Goal: Task Accomplishment & Management: Complete application form

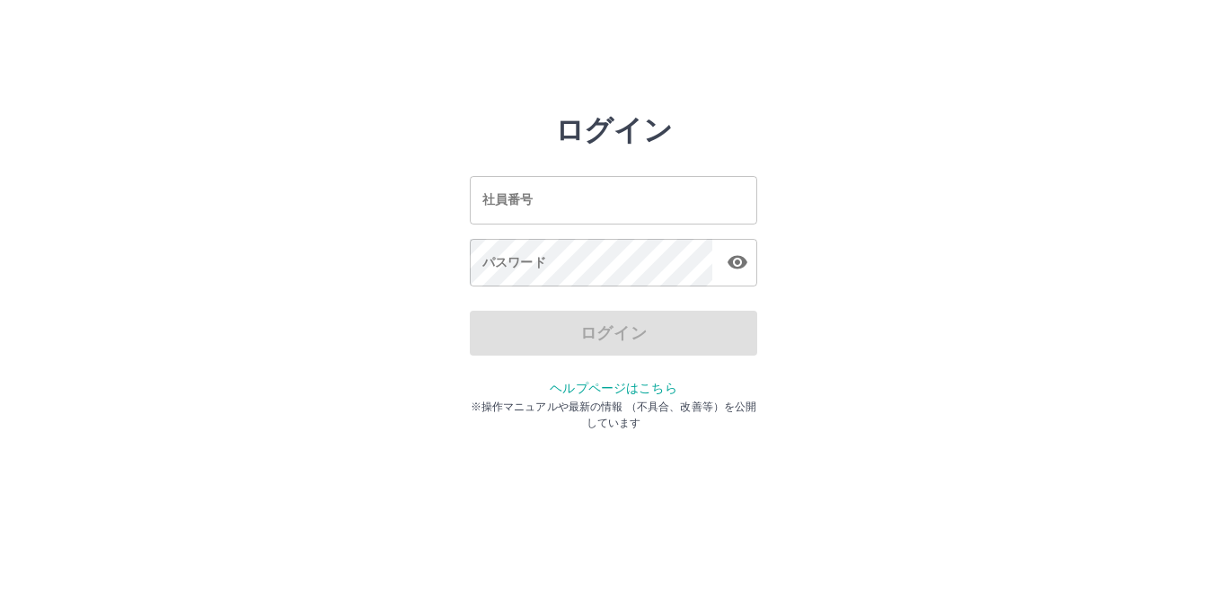
click at [534, 210] on input "社員番号" at bounding box center [613, 200] width 287 height 48
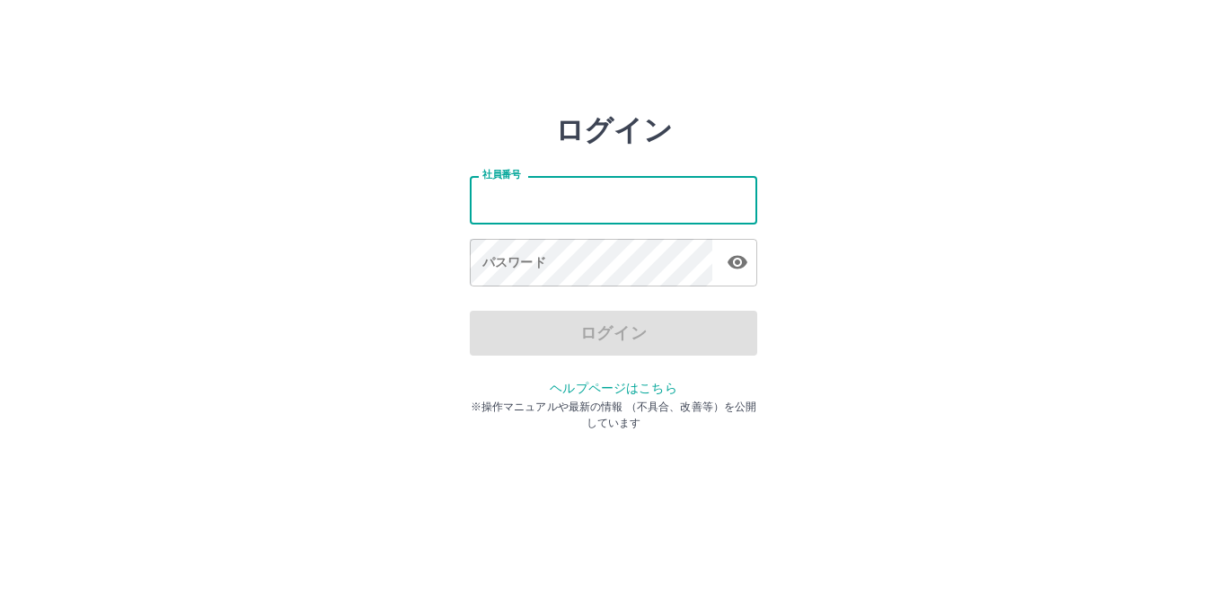
type input "*******"
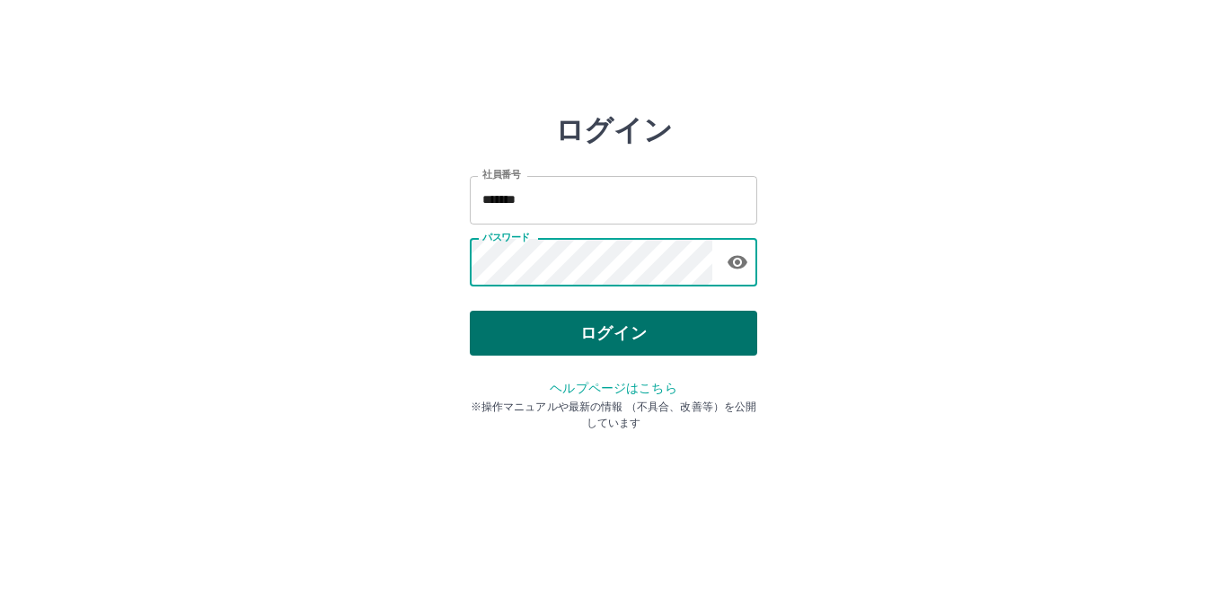
click at [618, 322] on button "ログイン" at bounding box center [613, 333] width 287 height 45
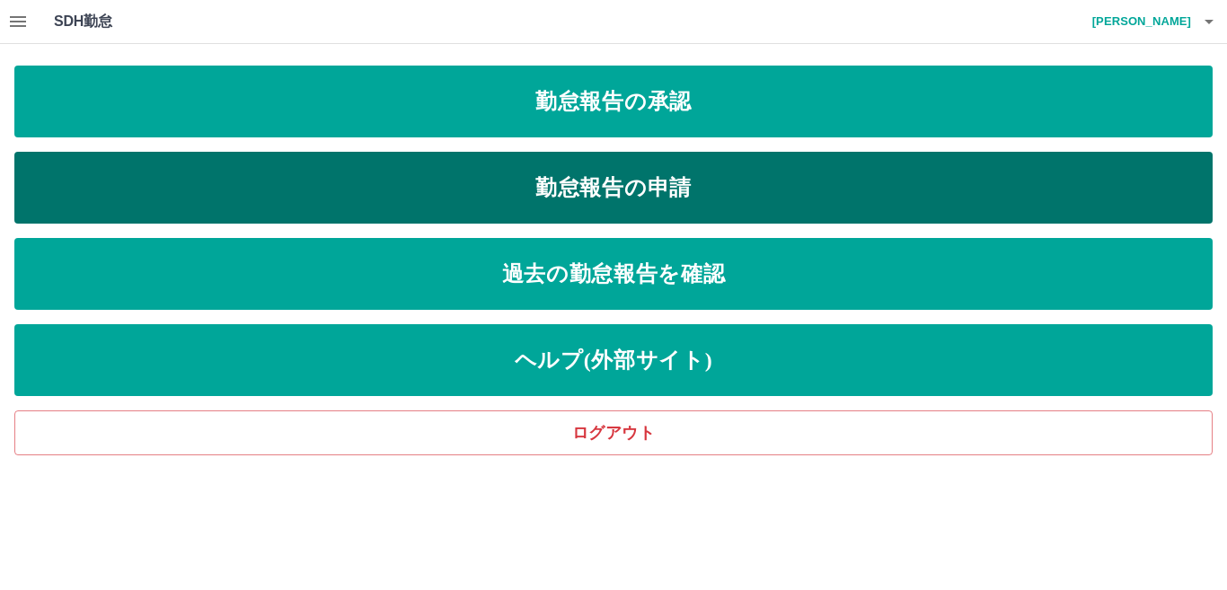
click at [635, 177] on link "勤怠報告の申請" at bounding box center [613, 188] width 1198 height 72
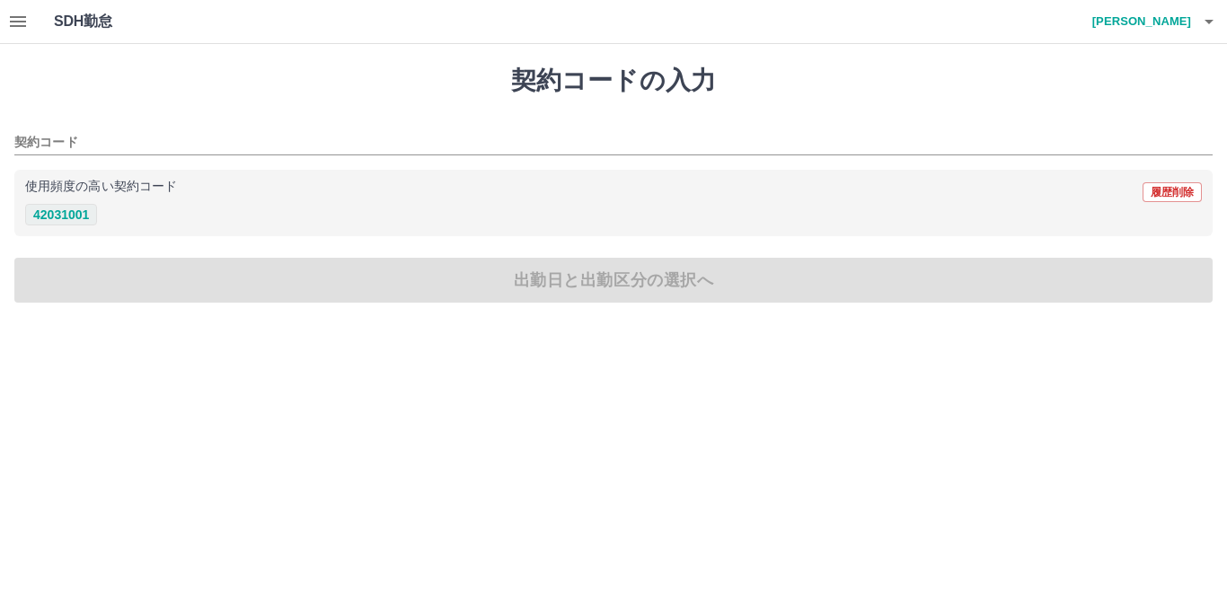
click at [80, 215] on button "42031001" at bounding box center [61, 215] width 72 height 22
type input "********"
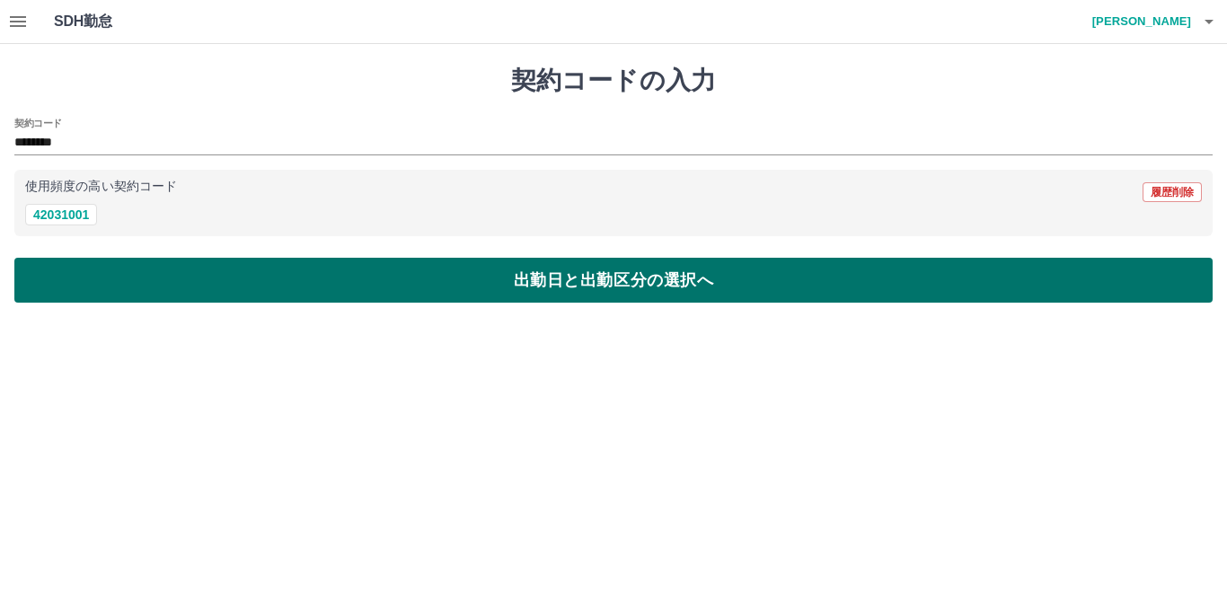
click at [83, 263] on button "出勤日と出勤区分の選択へ" at bounding box center [613, 280] width 1198 height 45
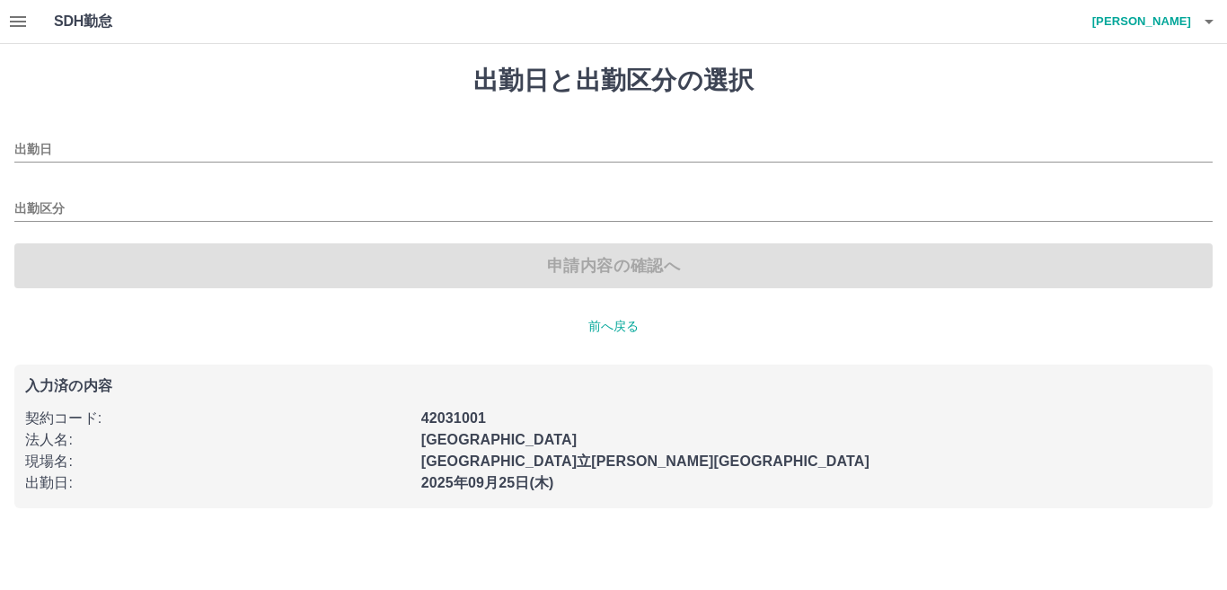
type input "**********"
click at [57, 205] on input "出勤区分" at bounding box center [613, 210] width 1198 height 22
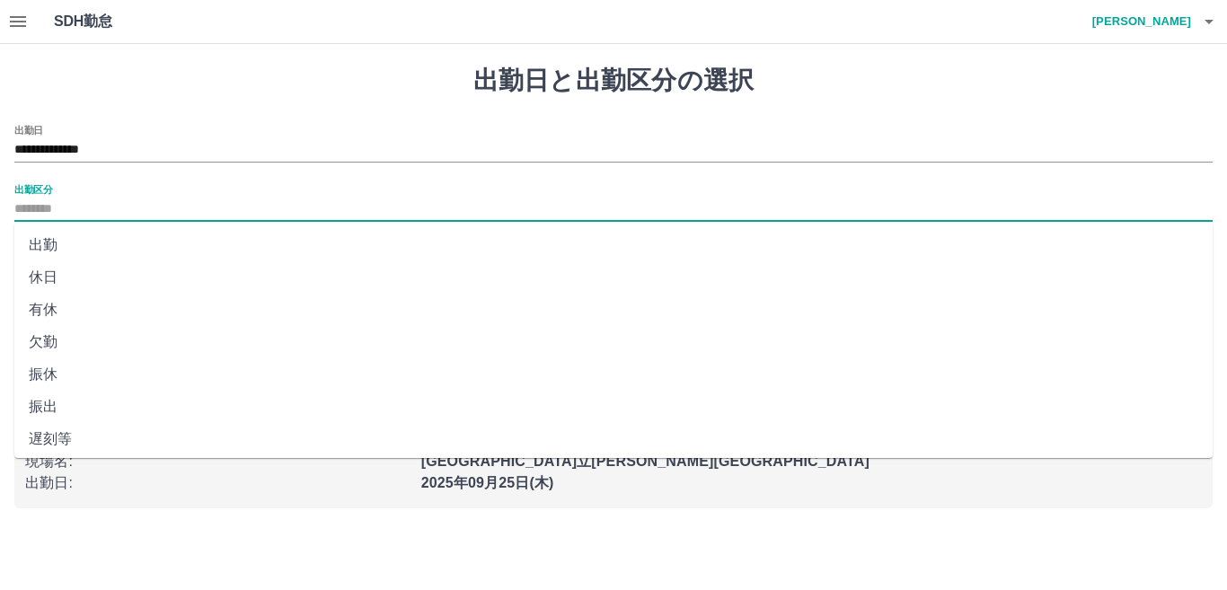
click at [54, 251] on li "出勤" at bounding box center [613, 245] width 1198 height 32
type input "**"
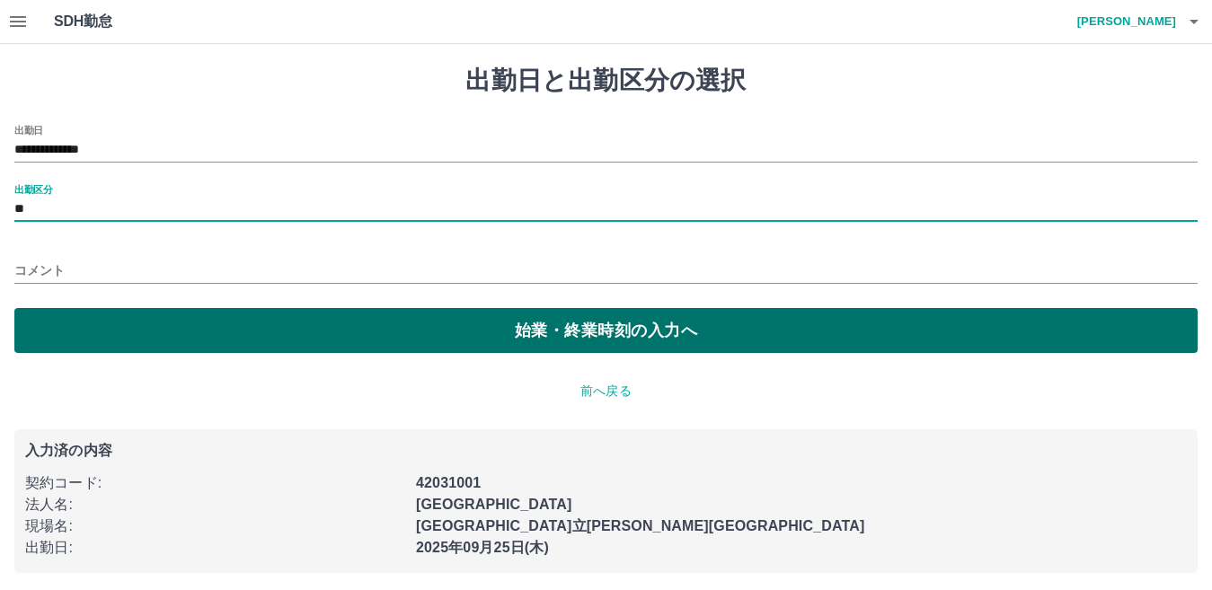
click at [62, 329] on button "始業・終業時刻の入力へ" at bounding box center [605, 330] width 1183 height 45
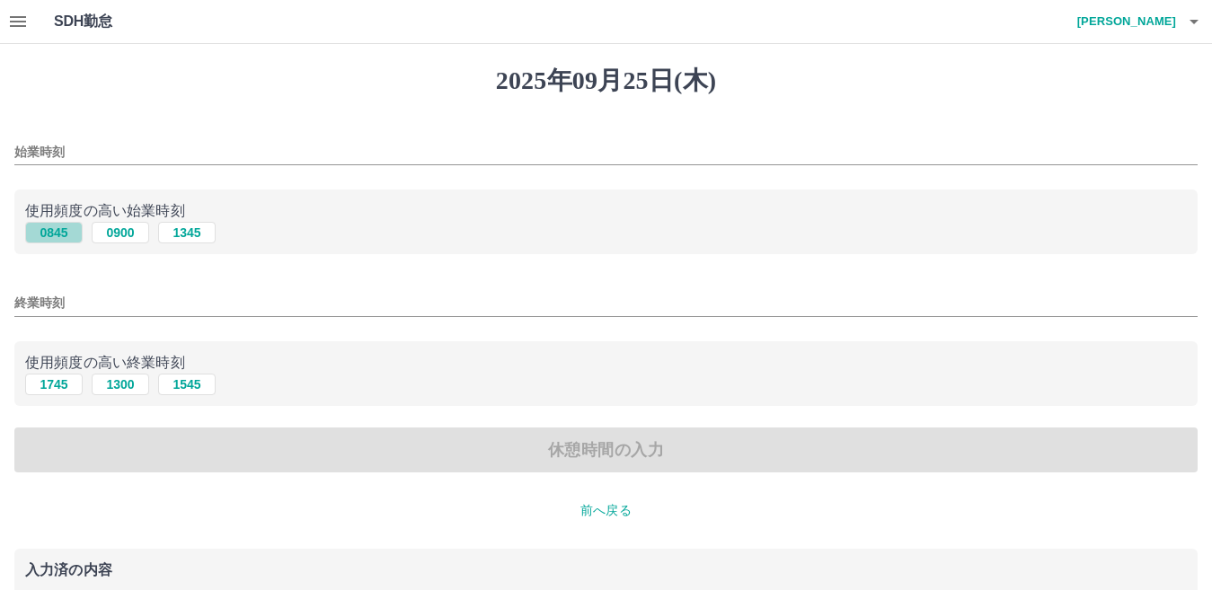
click at [64, 243] on button "0845" at bounding box center [53, 233] width 57 height 22
type input "****"
click at [60, 389] on button "1745" at bounding box center [53, 385] width 57 height 22
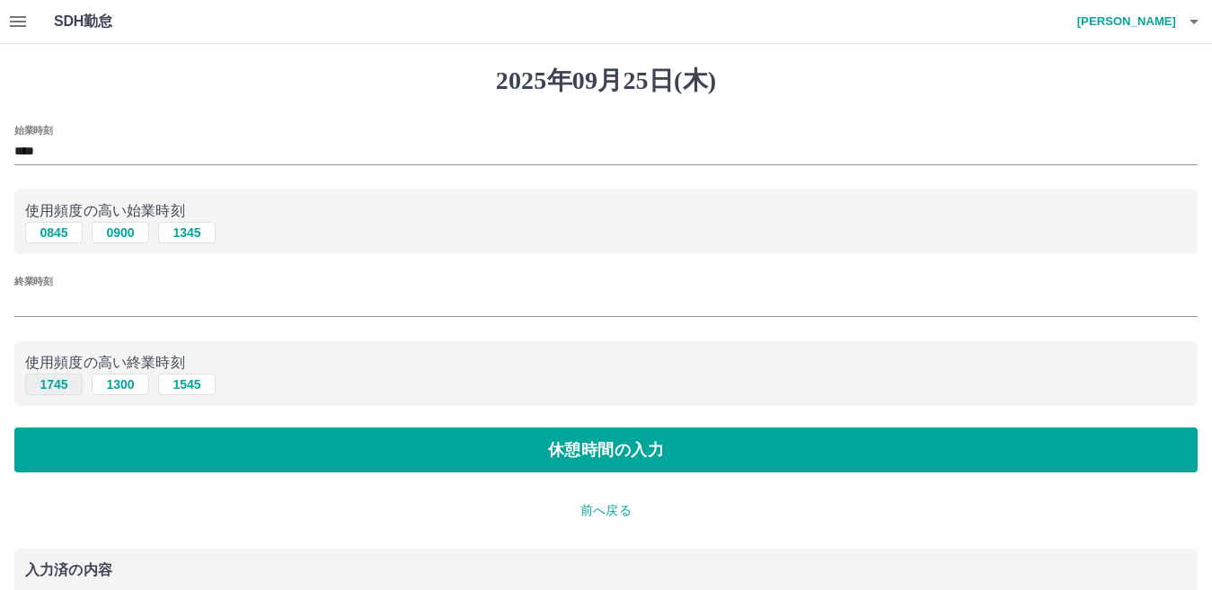
type input "****"
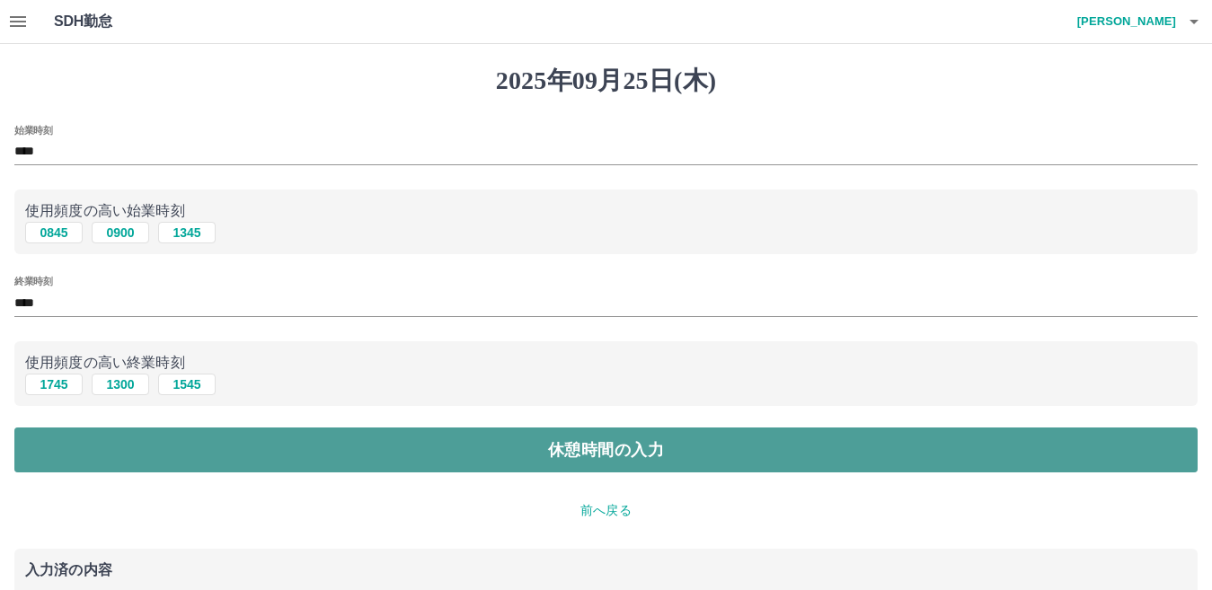
click at [69, 449] on button "休憩時間の入力" at bounding box center [605, 450] width 1183 height 45
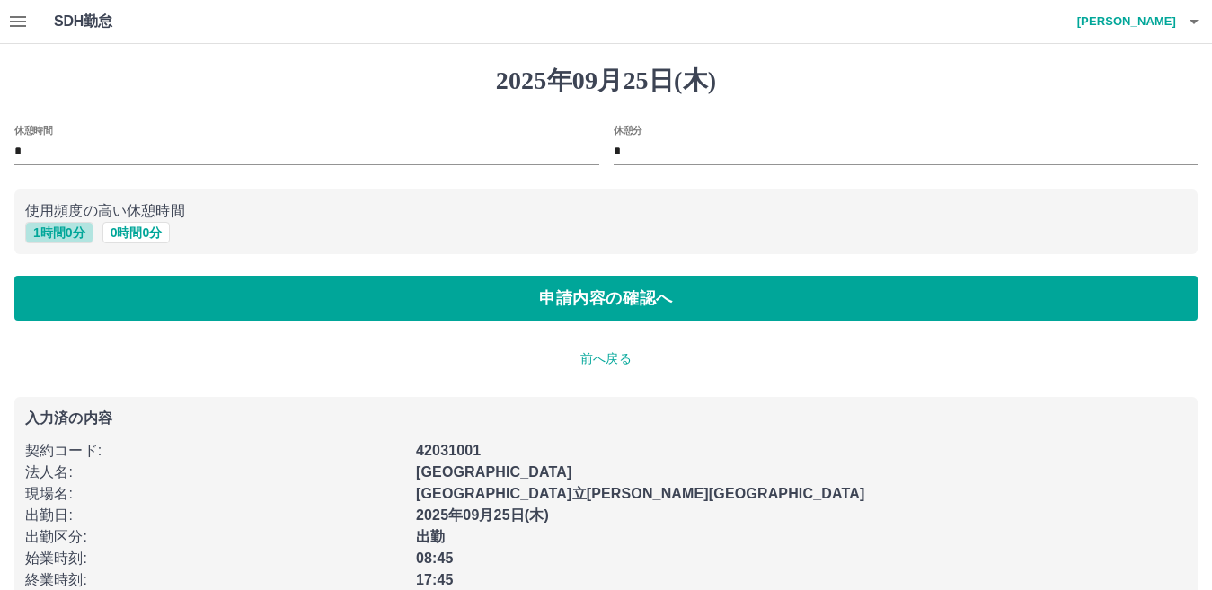
drag, startPoint x: 75, startPoint y: 229, endPoint x: 78, endPoint y: 252, distance: 23.6
click at [75, 234] on button "1 時間 0 分" at bounding box center [59, 233] width 68 height 22
type input "*"
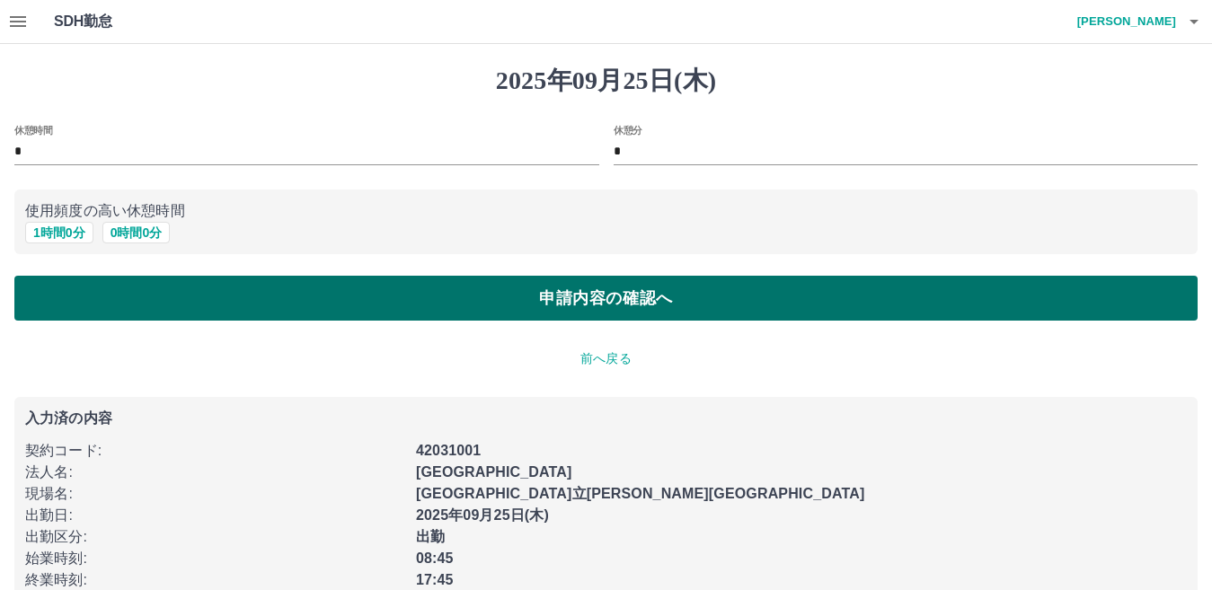
click at [84, 296] on button "申請内容の確認へ" at bounding box center [605, 298] width 1183 height 45
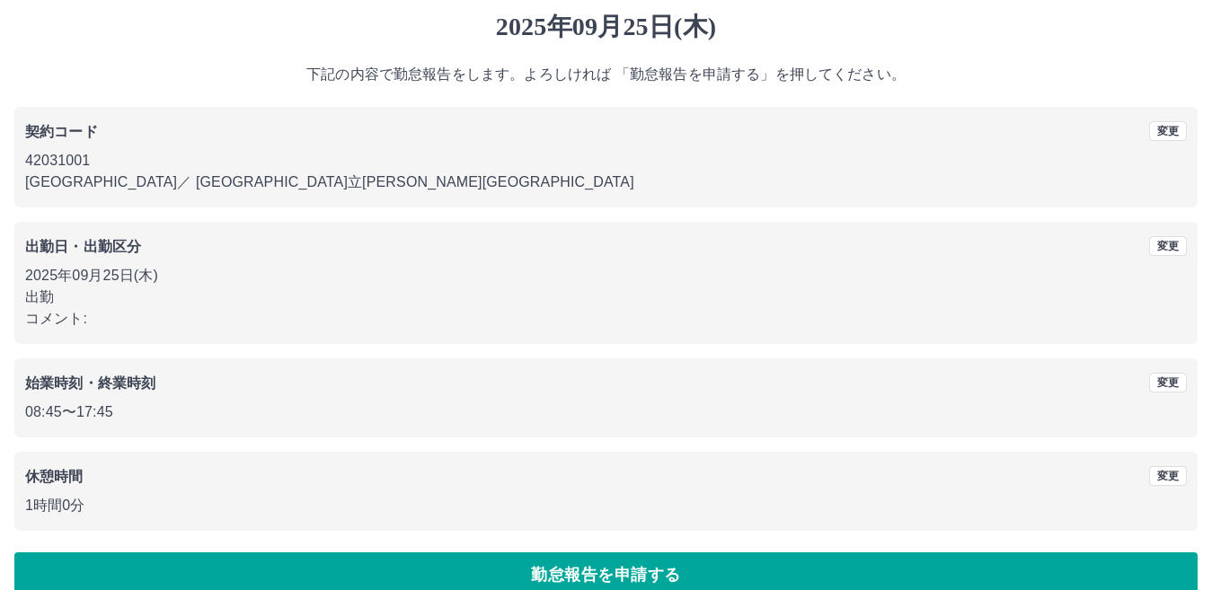
scroll to position [83, 0]
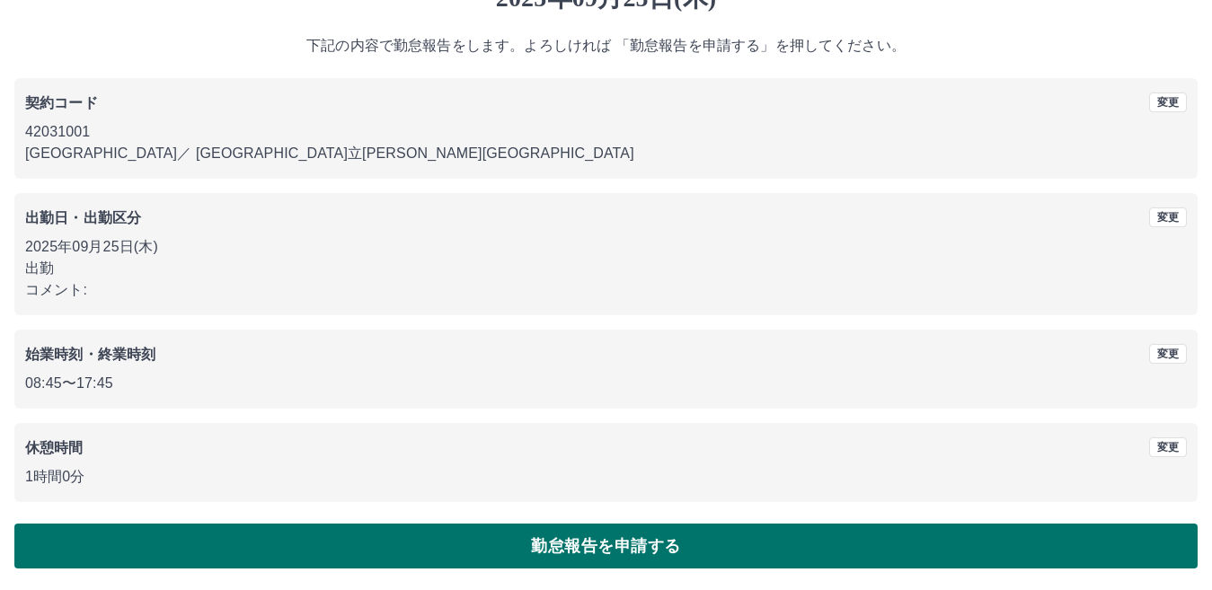
click at [159, 546] on button "勤怠報告を申請する" at bounding box center [605, 546] width 1183 height 45
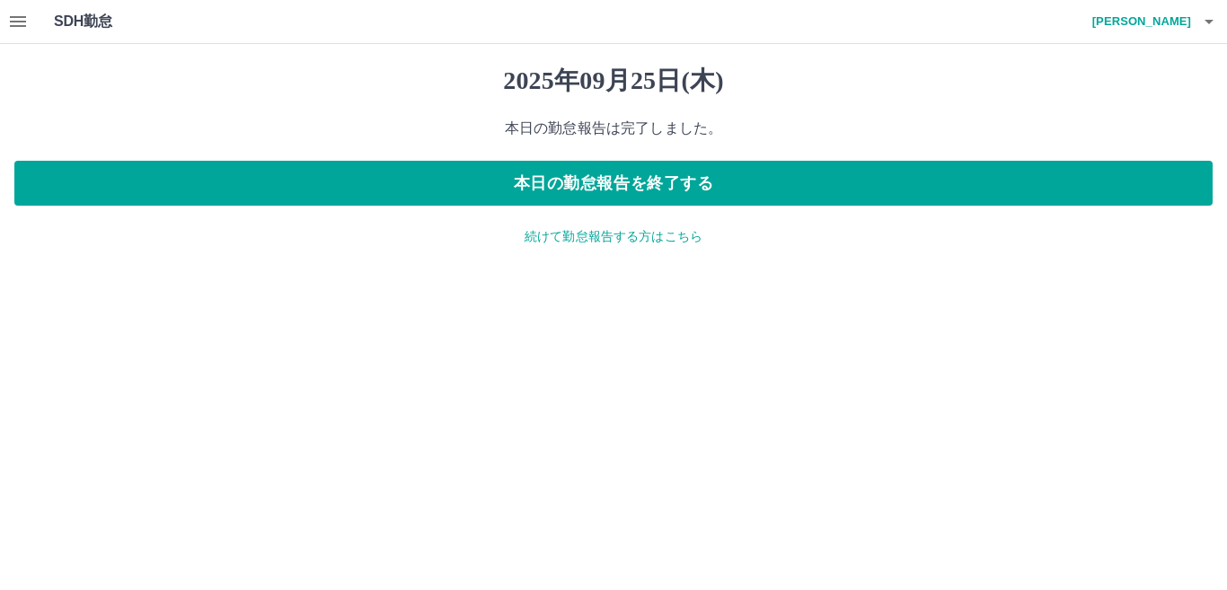
click at [15, 27] on icon "button" at bounding box center [18, 21] width 16 height 11
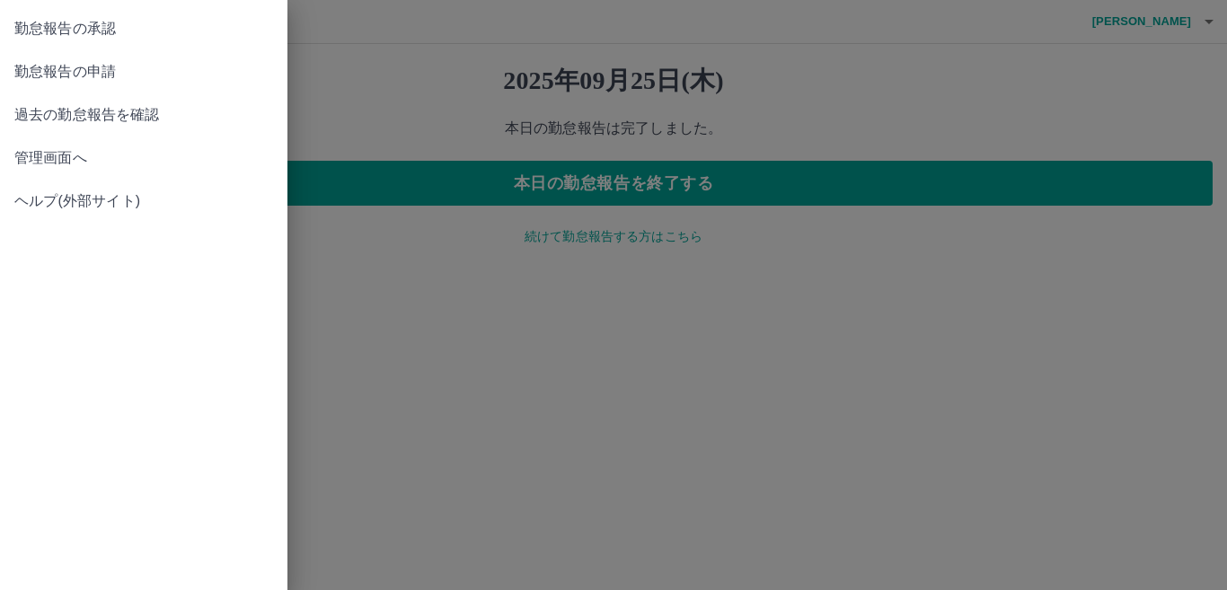
click at [46, 33] on span "勤怠報告の承認" at bounding box center [143, 29] width 259 height 22
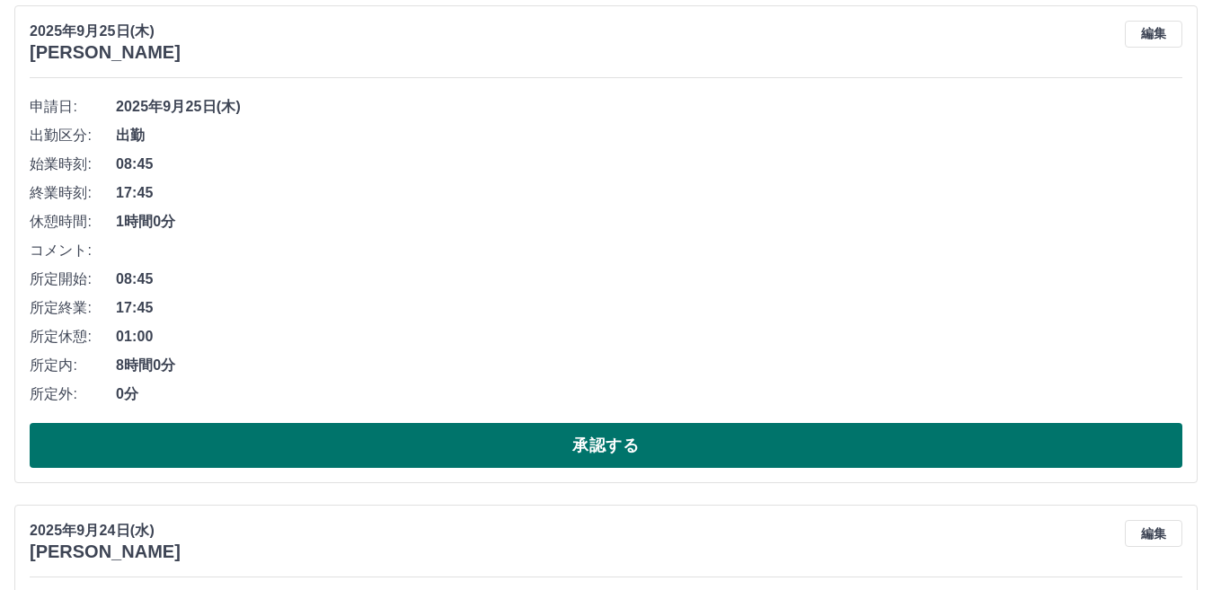
scroll to position [269, 0]
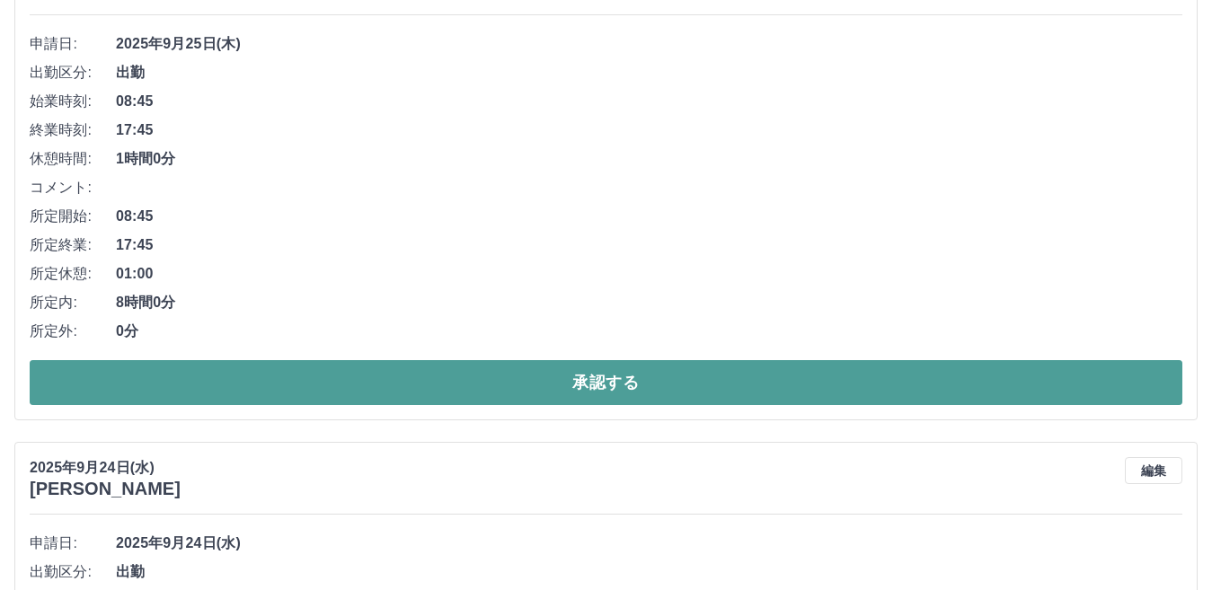
click at [280, 374] on button "承認する" at bounding box center [606, 382] width 1152 height 45
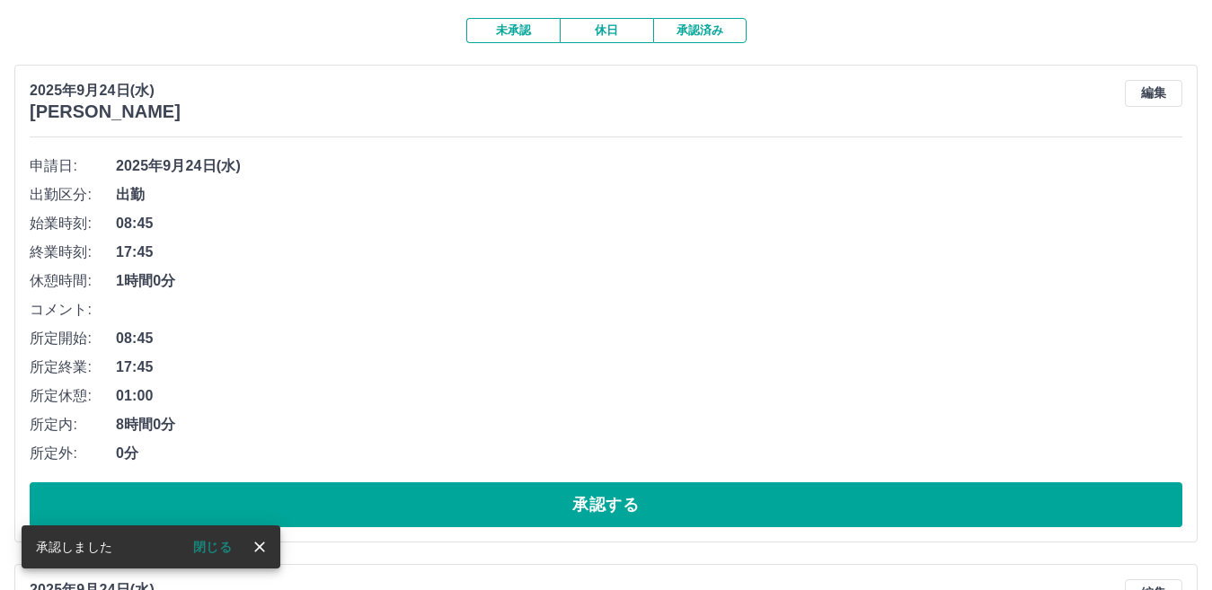
scroll to position [180, 0]
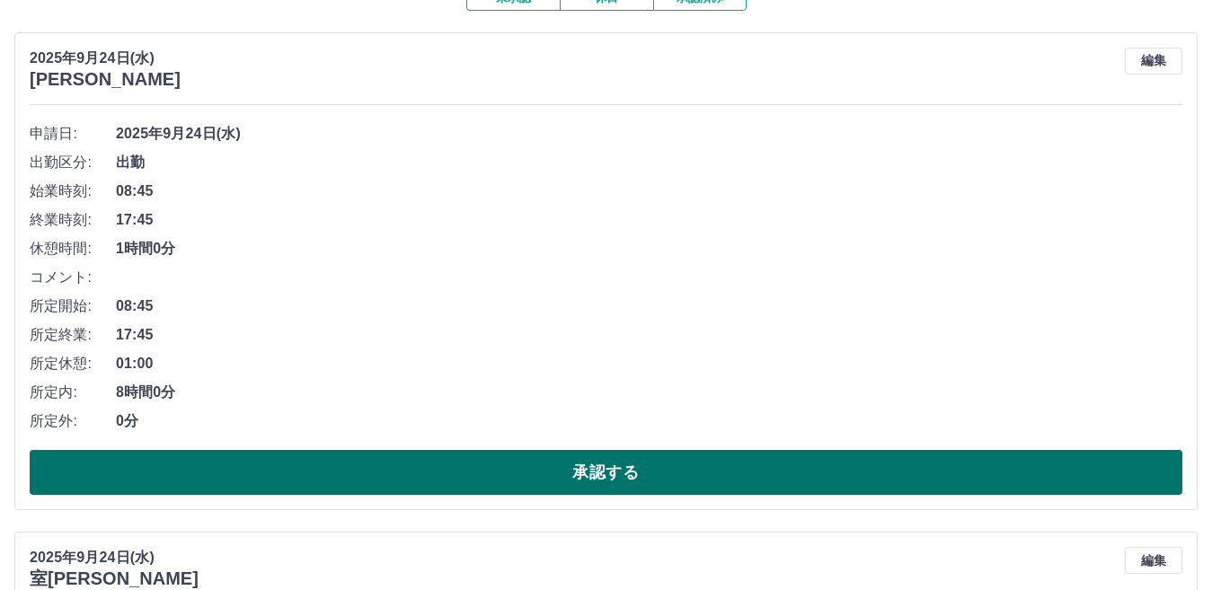
click at [429, 471] on button "承認する" at bounding box center [606, 472] width 1152 height 45
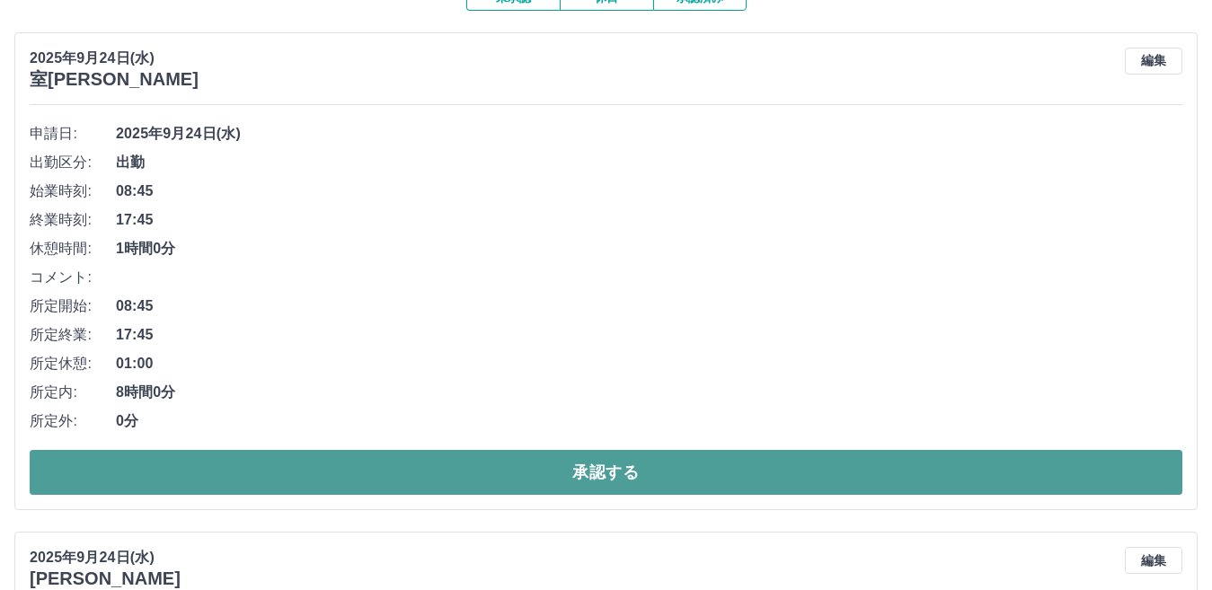
click at [402, 466] on button "承認する" at bounding box center [606, 472] width 1152 height 45
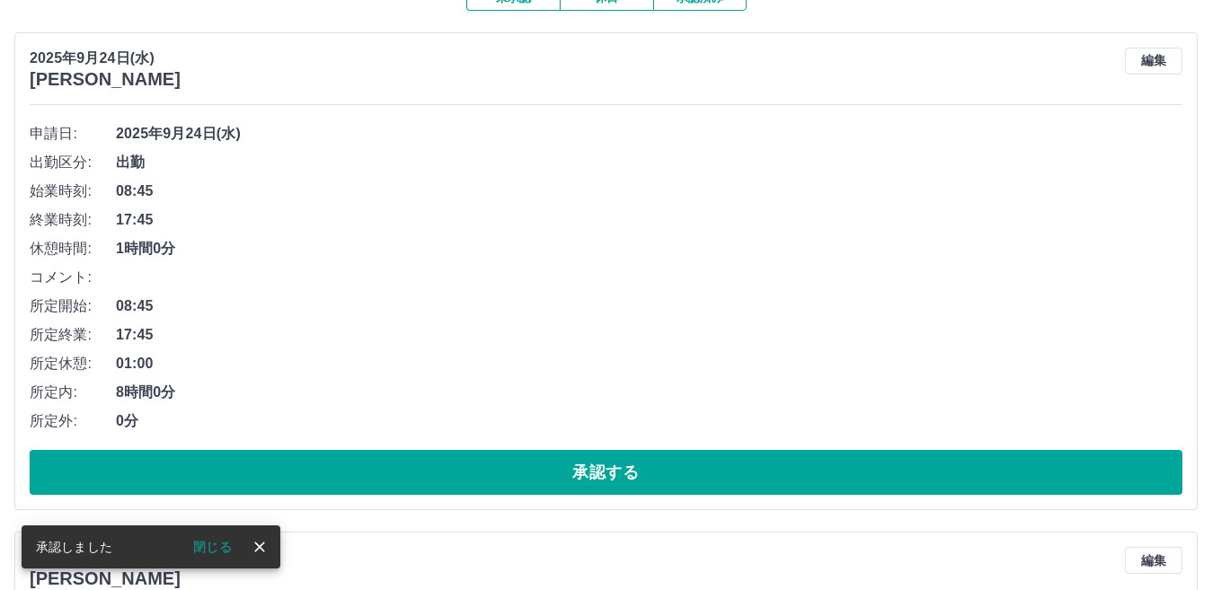
click at [402, 466] on button "承認する" at bounding box center [606, 472] width 1152 height 45
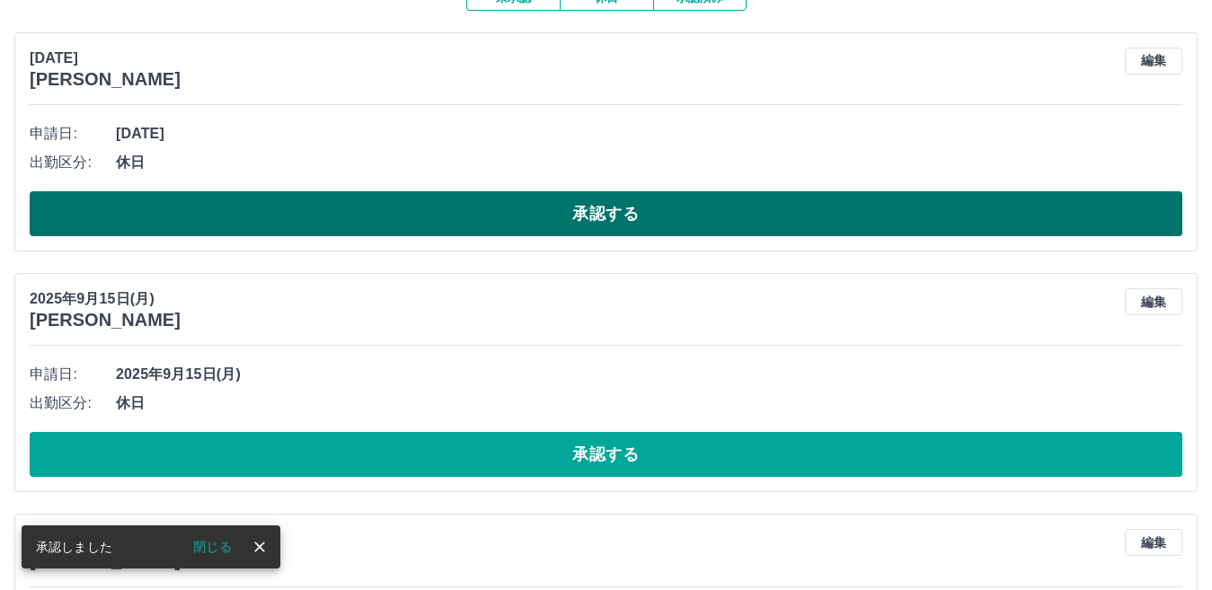
click at [375, 215] on button "承認する" at bounding box center [606, 213] width 1152 height 45
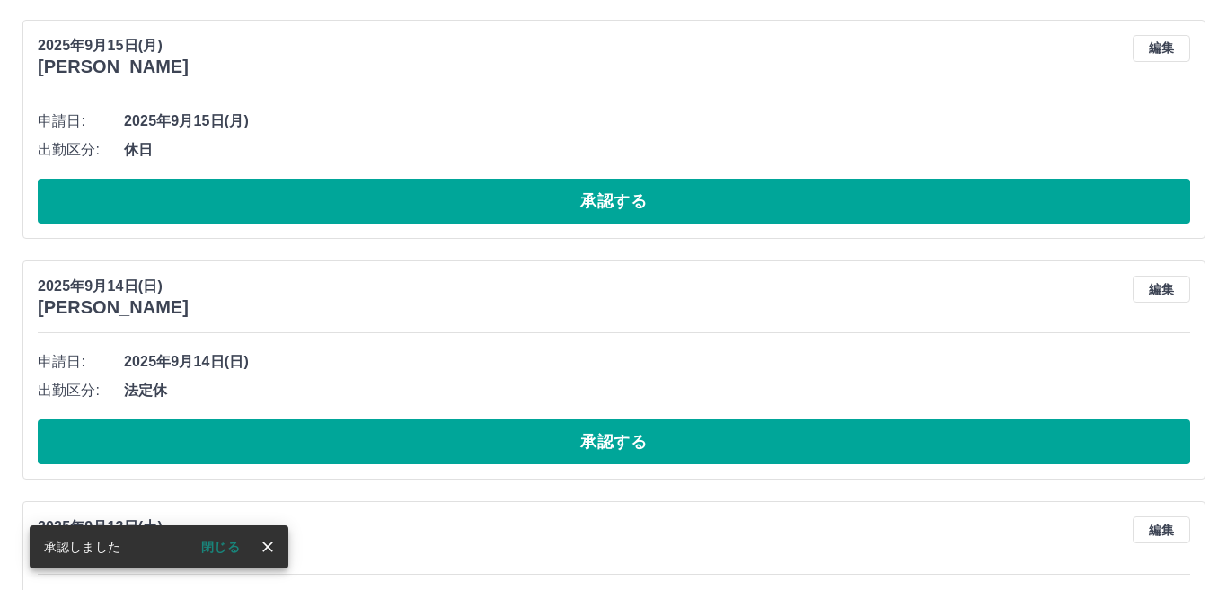
scroll to position [0, 0]
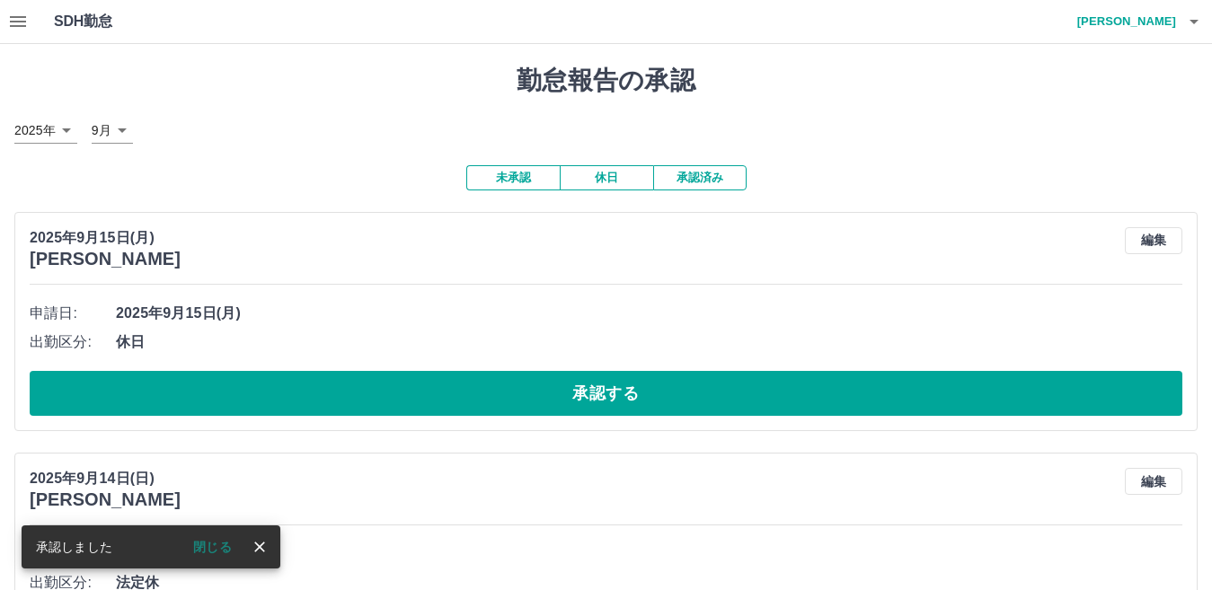
click at [1196, 22] on icon "button" at bounding box center [1194, 22] width 22 height 22
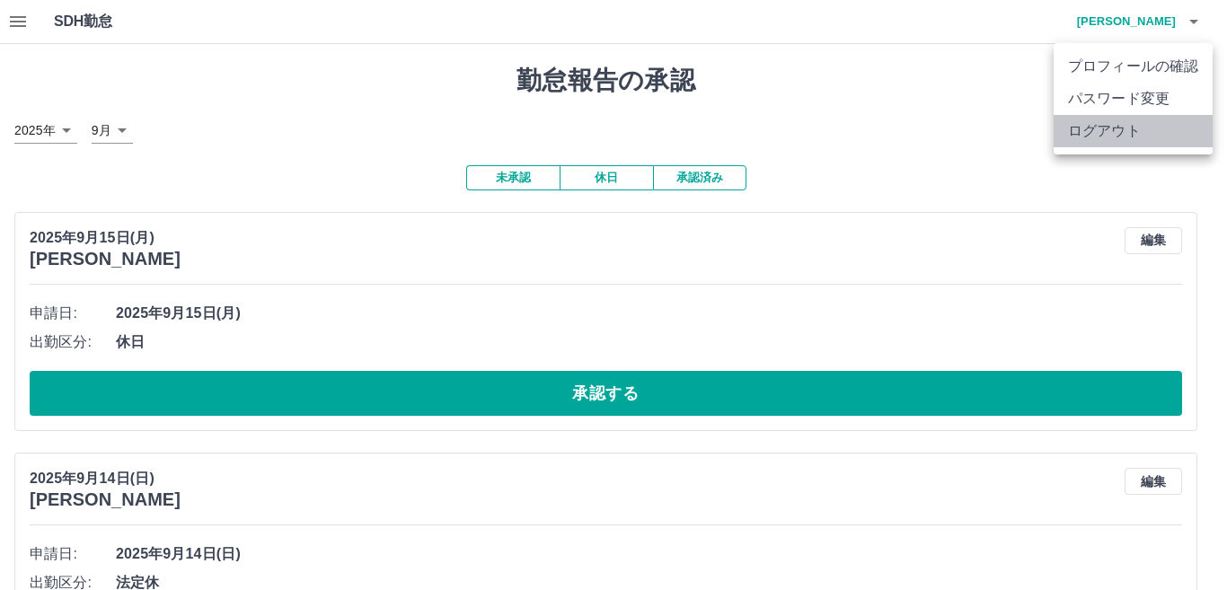
click at [1147, 131] on li "ログアウト" at bounding box center [1133, 131] width 159 height 32
